Goal: Information Seeking & Learning: Learn about a topic

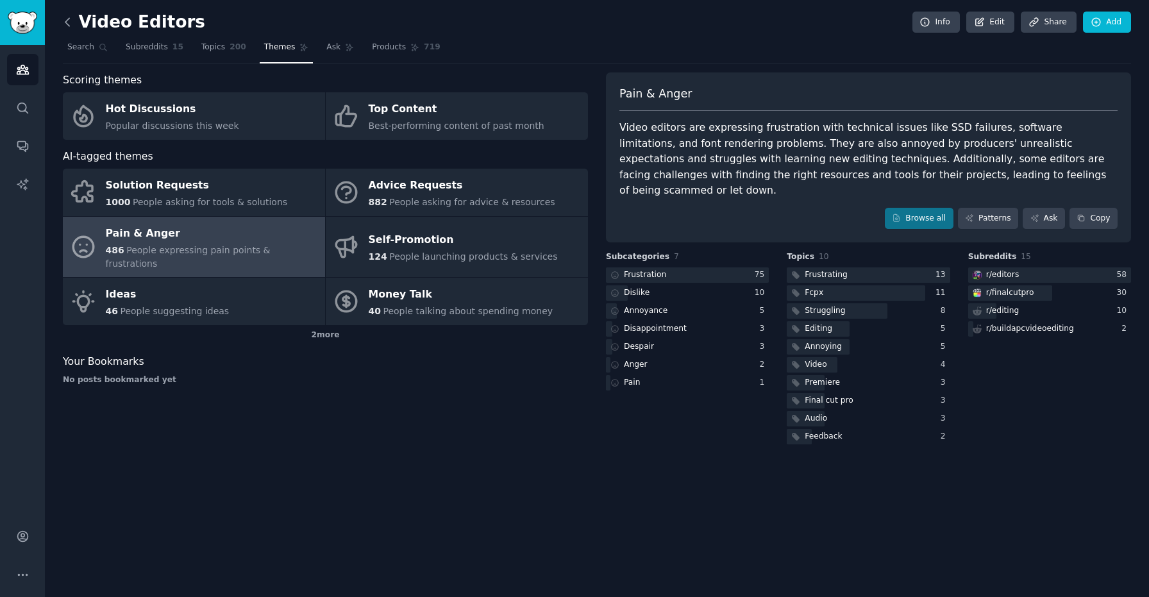
click at [64, 21] on icon at bounding box center [67, 21] width 13 height 13
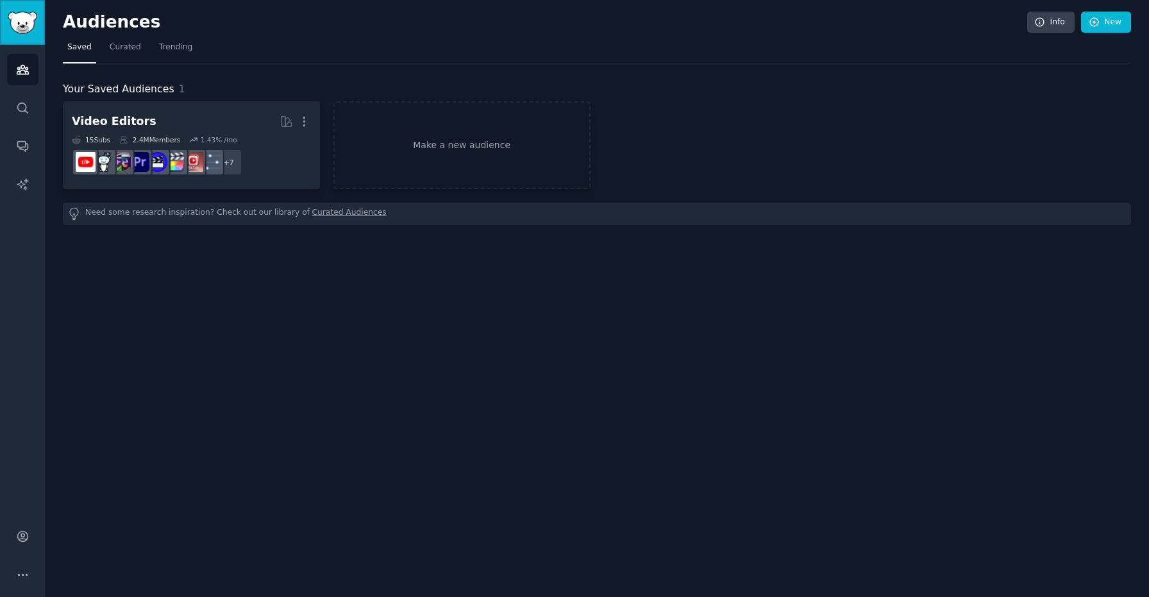
click at [15, 17] on img "Sidebar" at bounding box center [22, 23] width 29 height 22
click at [26, 19] on img "Sidebar" at bounding box center [22, 23] width 29 height 22
click at [122, 48] on span "Curated" at bounding box center [125, 48] width 31 height 12
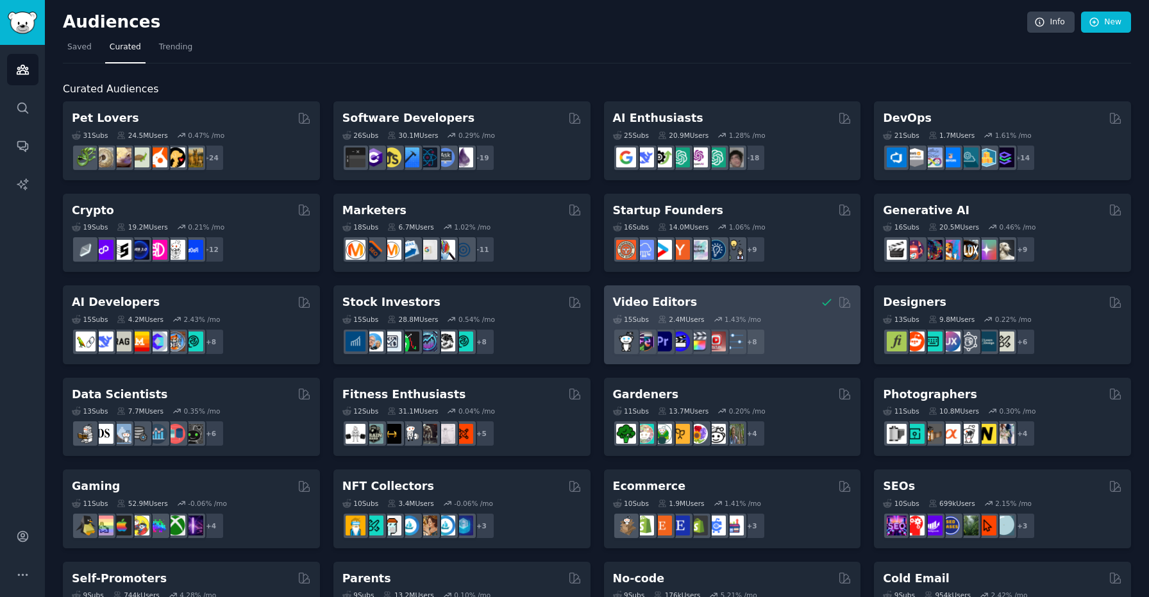
click at [637, 307] on h2 "Video Editors" at bounding box center [655, 302] width 85 height 16
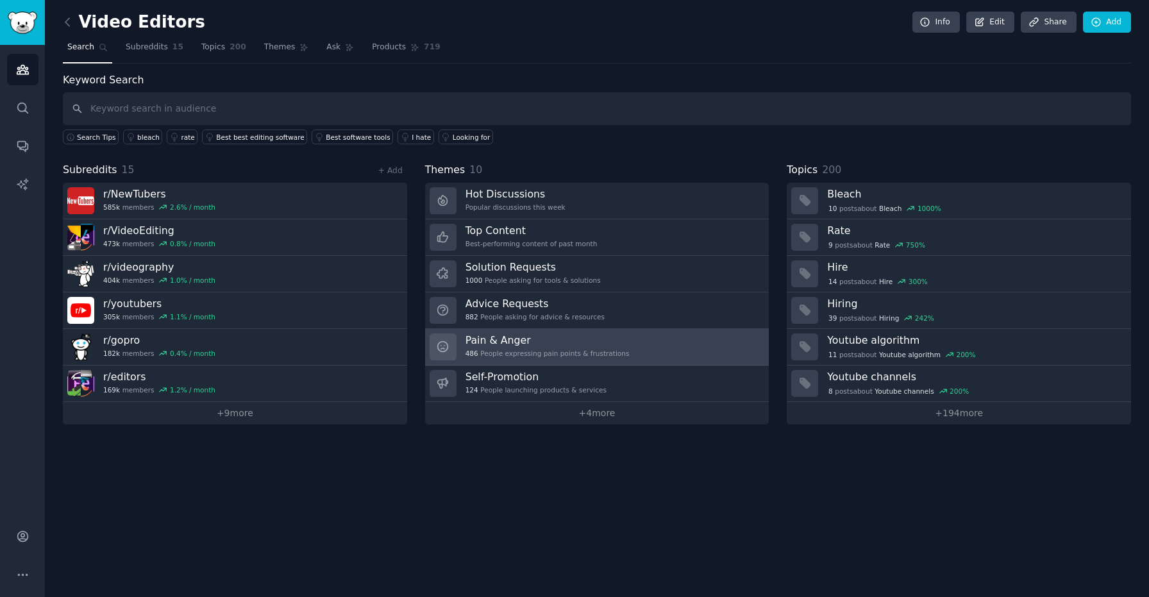
click at [492, 341] on h3 "Pain & Anger" at bounding box center [547, 339] width 164 height 13
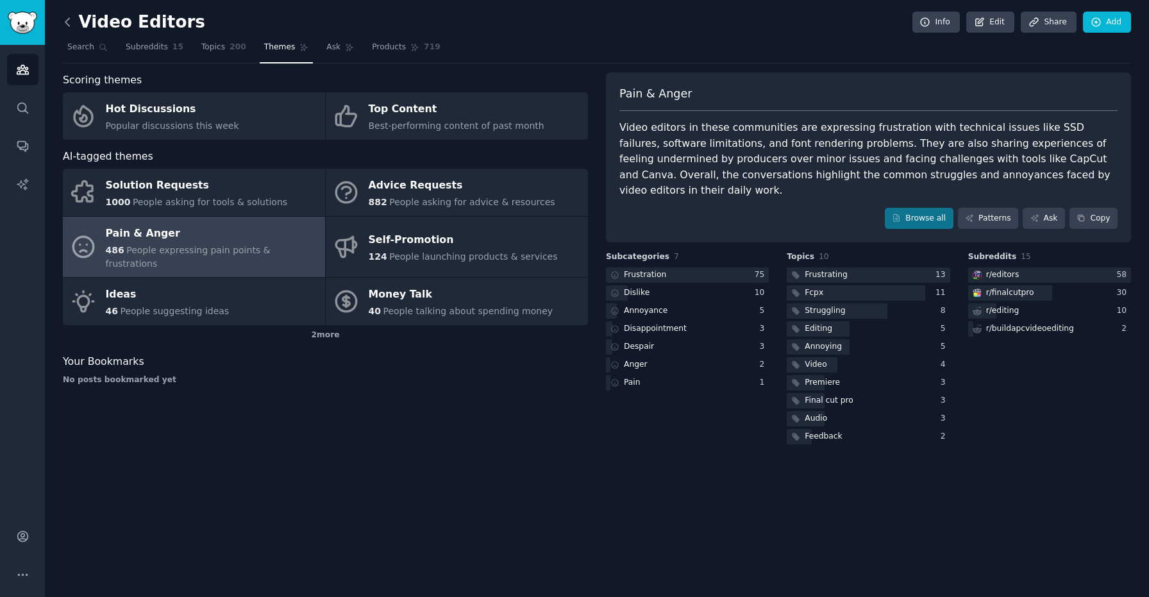
click at [65, 21] on icon at bounding box center [67, 21] width 13 height 13
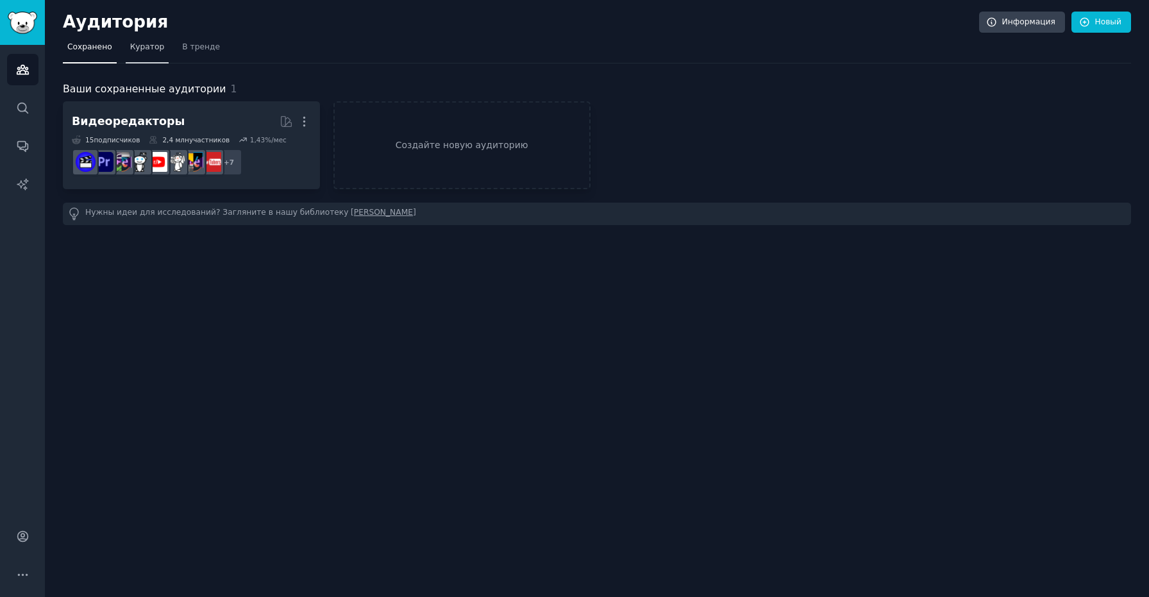
click at [150, 47] on font "Куратор" at bounding box center [147, 46] width 35 height 9
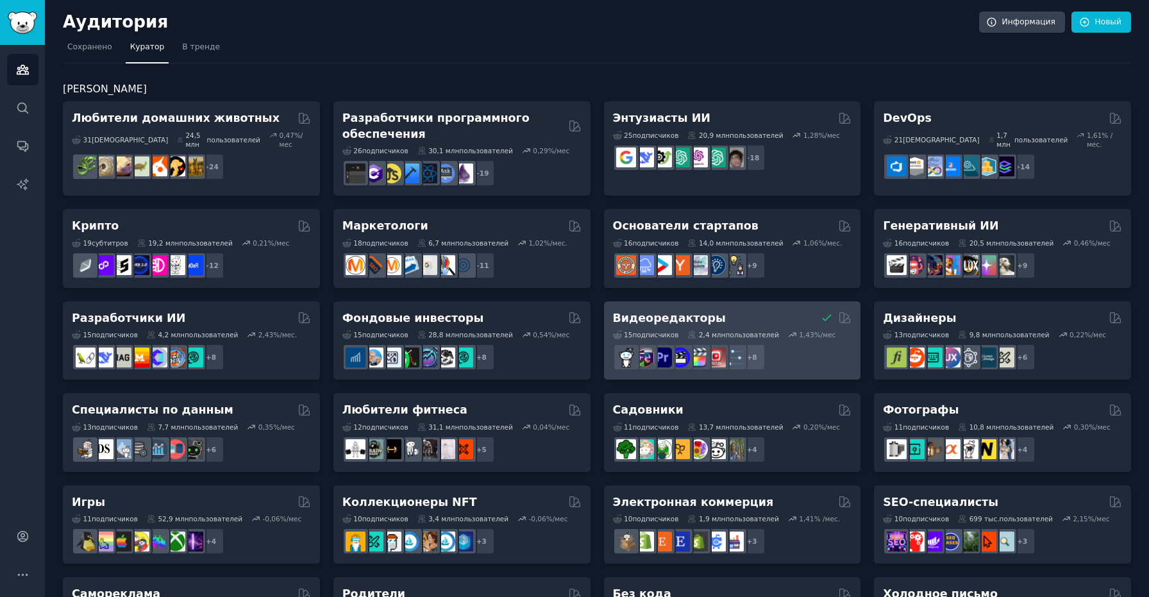
click at [671, 315] on font "Видеоредакторы" at bounding box center [669, 318] width 113 height 13
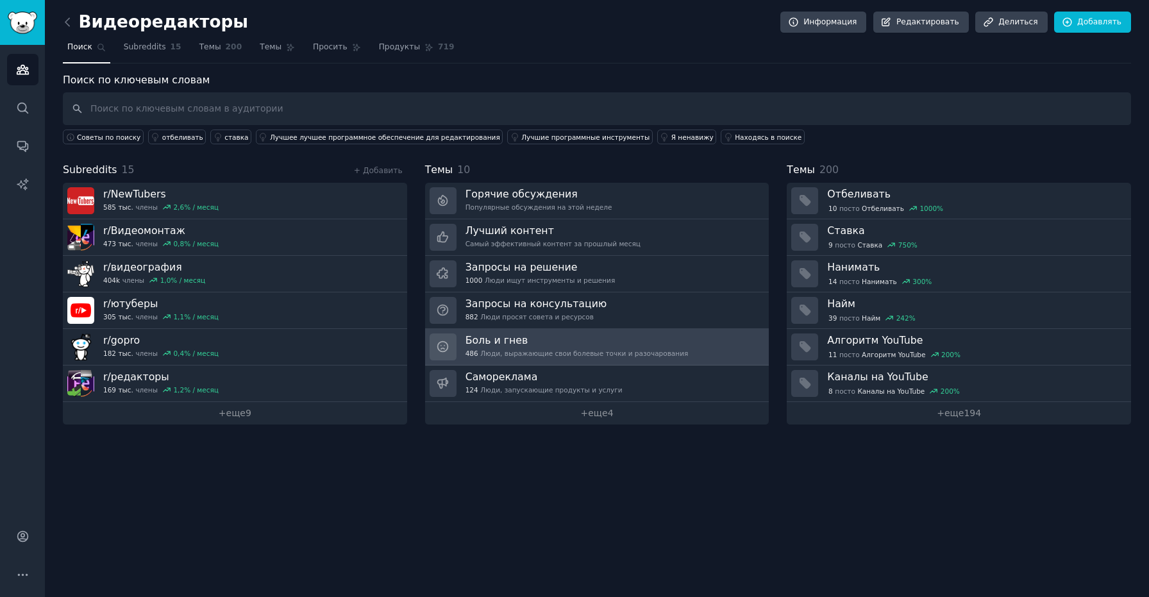
click at [490, 340] on font "Боль и гнев" at bounding box center [496, 340] width 63 height 12
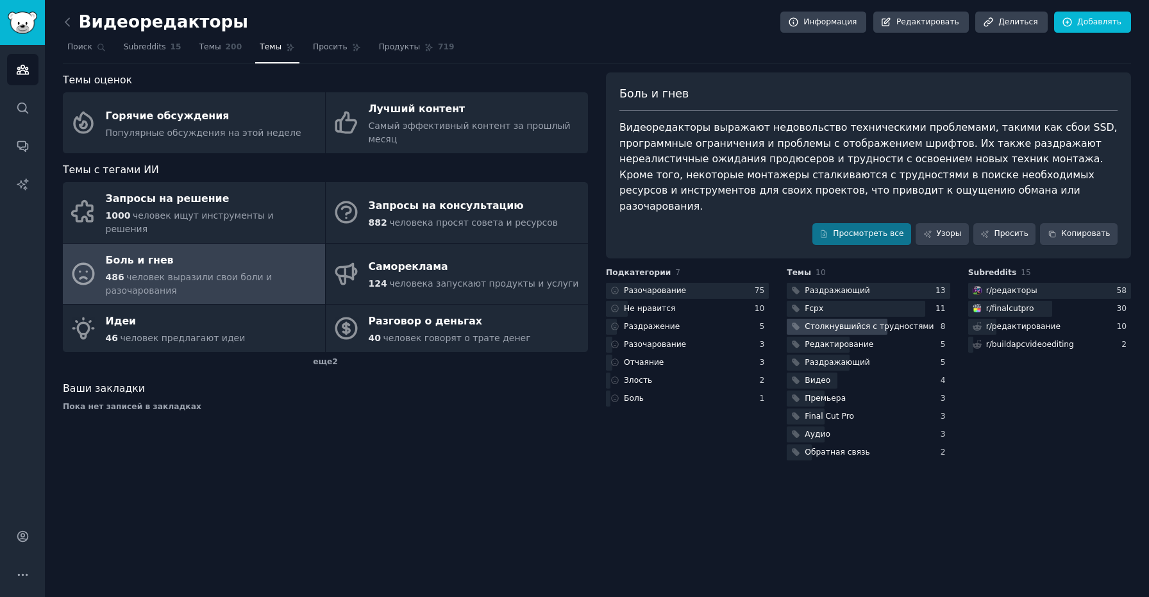
click at [816, 322] on font "Столкнувшийся с трудностями" at bounding box center [869, 326] width 129 height 9
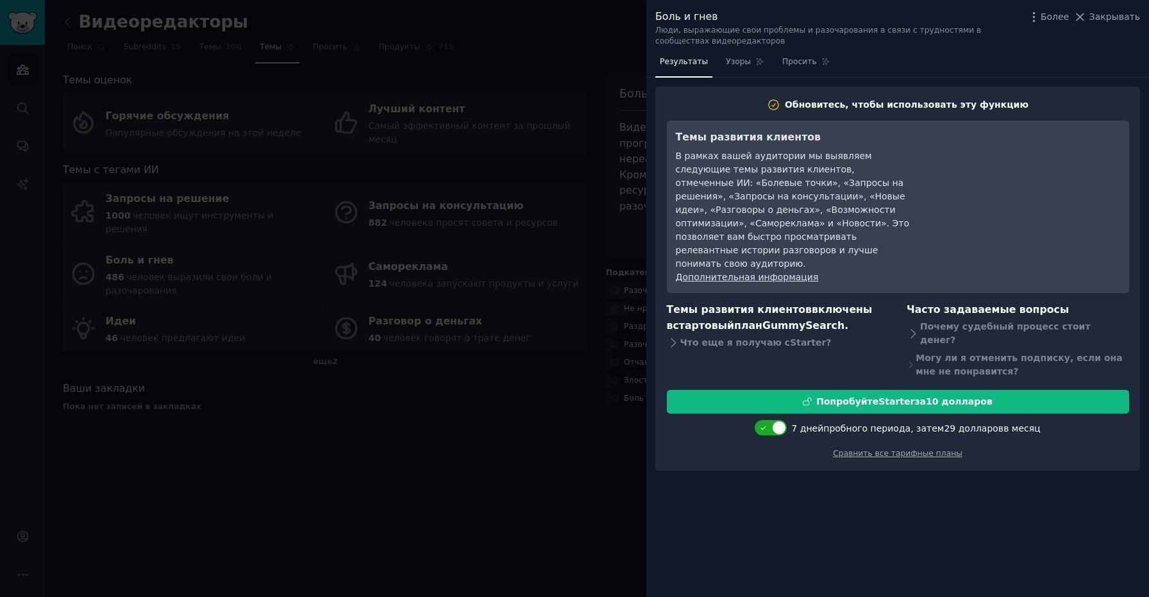
click at [582, 396] on div at bounding box center [574, 298] width 1149 height 597
